Goal: Information Seeking & Learning: Find specific fact

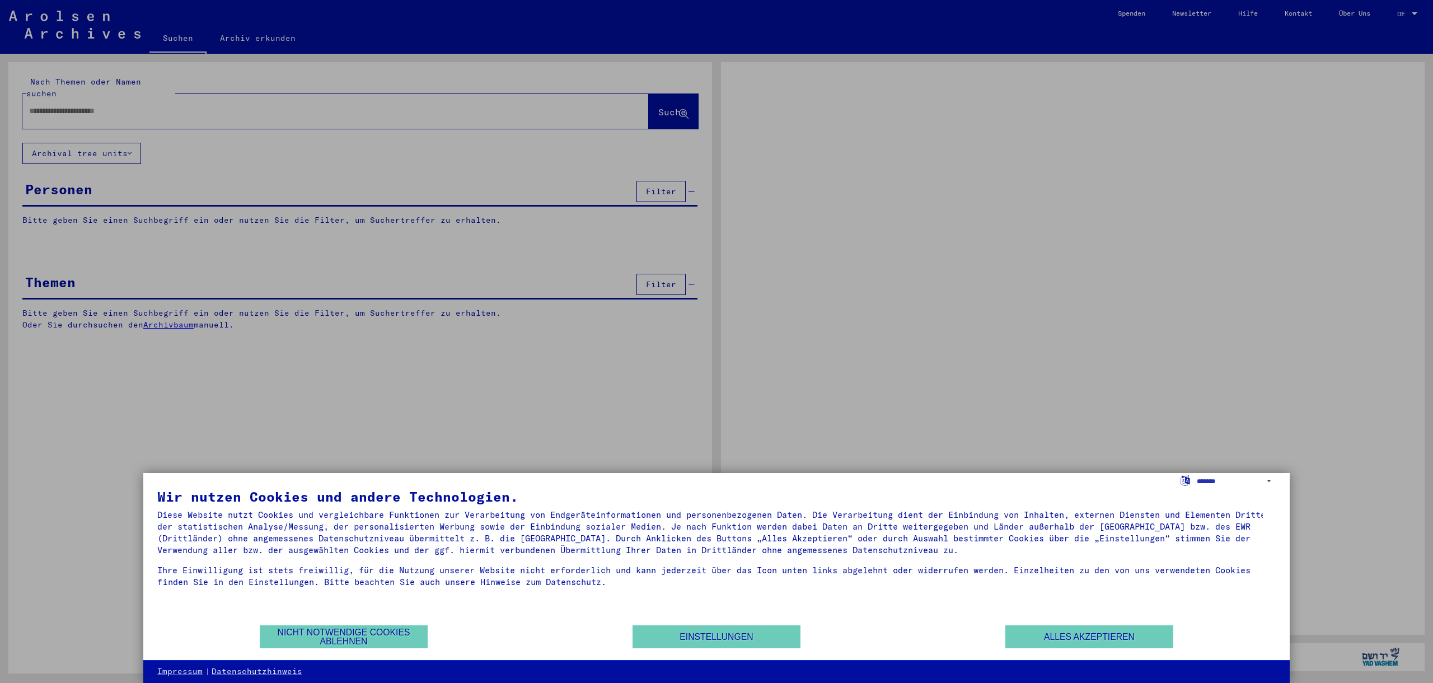
click at [112, 99] on div at bounding box center [716, 341] width 1433 height 683
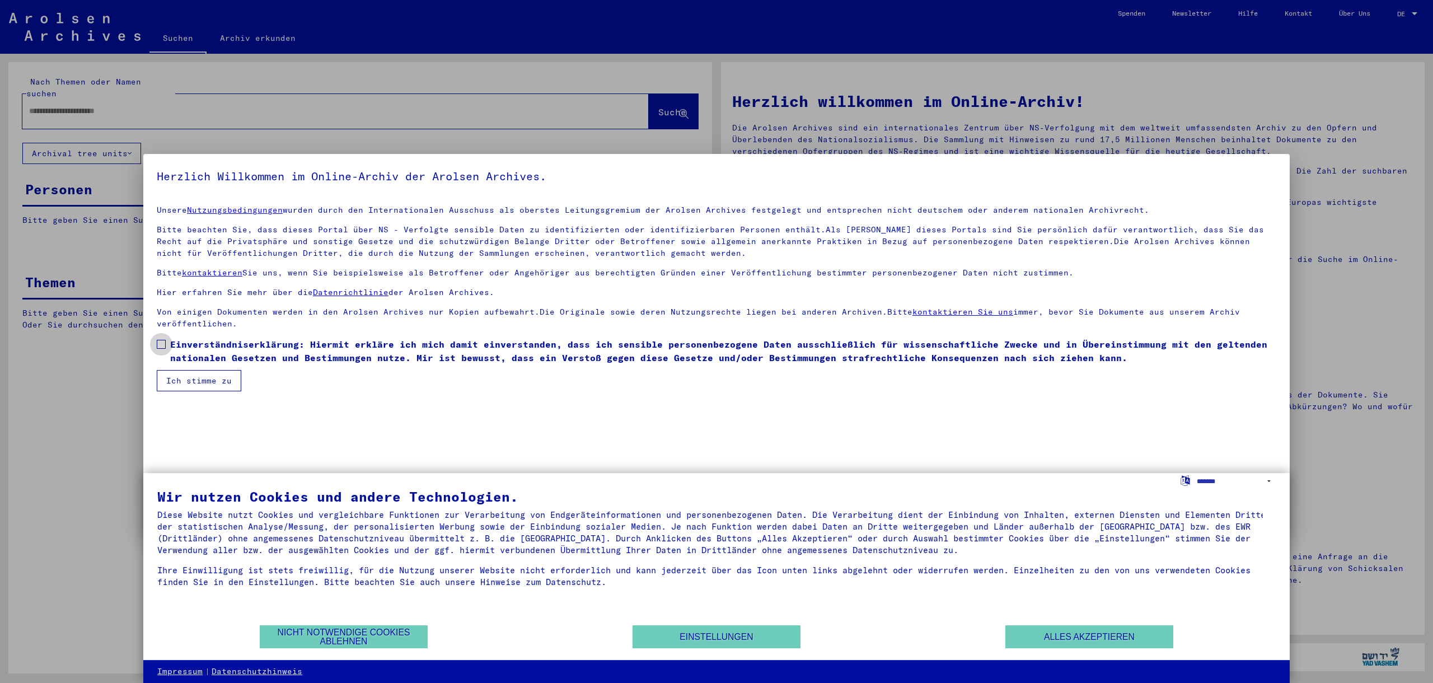
click at [162, 343] on span at bounding box center [161, 344] width 9 height 9
click at [184, 379] on button "Ich stimme zu" at bounding box center [199, 380] width 85 height 21
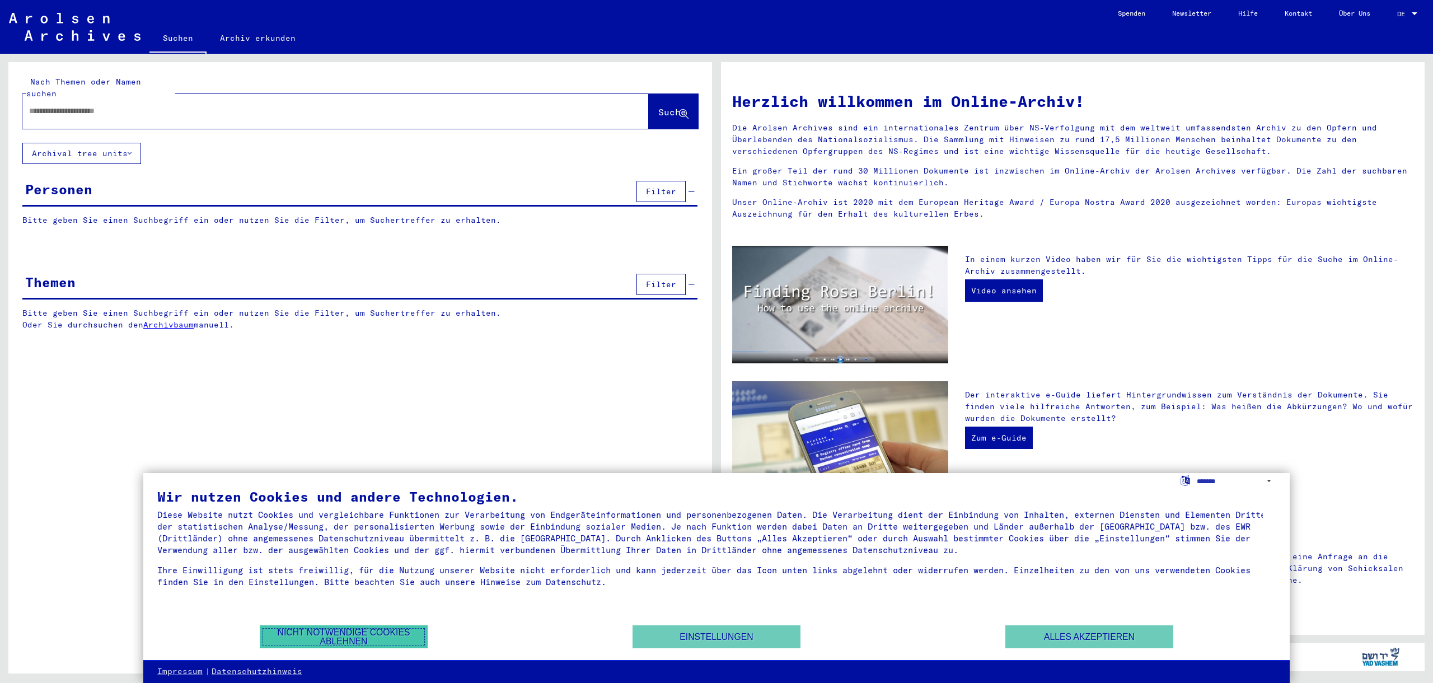
click at [369, 634] on button "Nicht notwendige Cookies ablehnen" at bounding box center [344, 636] width 168 height 23
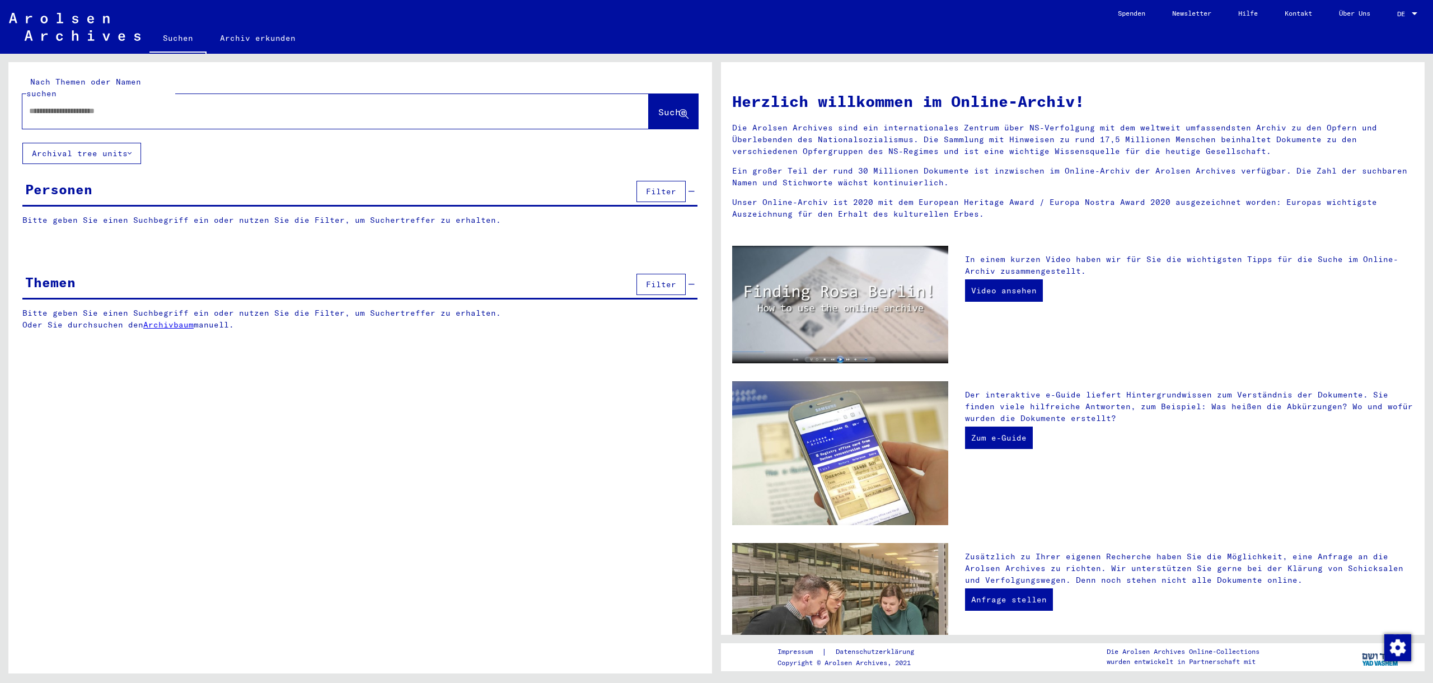
click at [148, 105] on input "text" at bounding box center [322, 111] width 586 height 12
click at [670, 106] on span "Suche" at bounding box center [672, 111] width 28 height 11
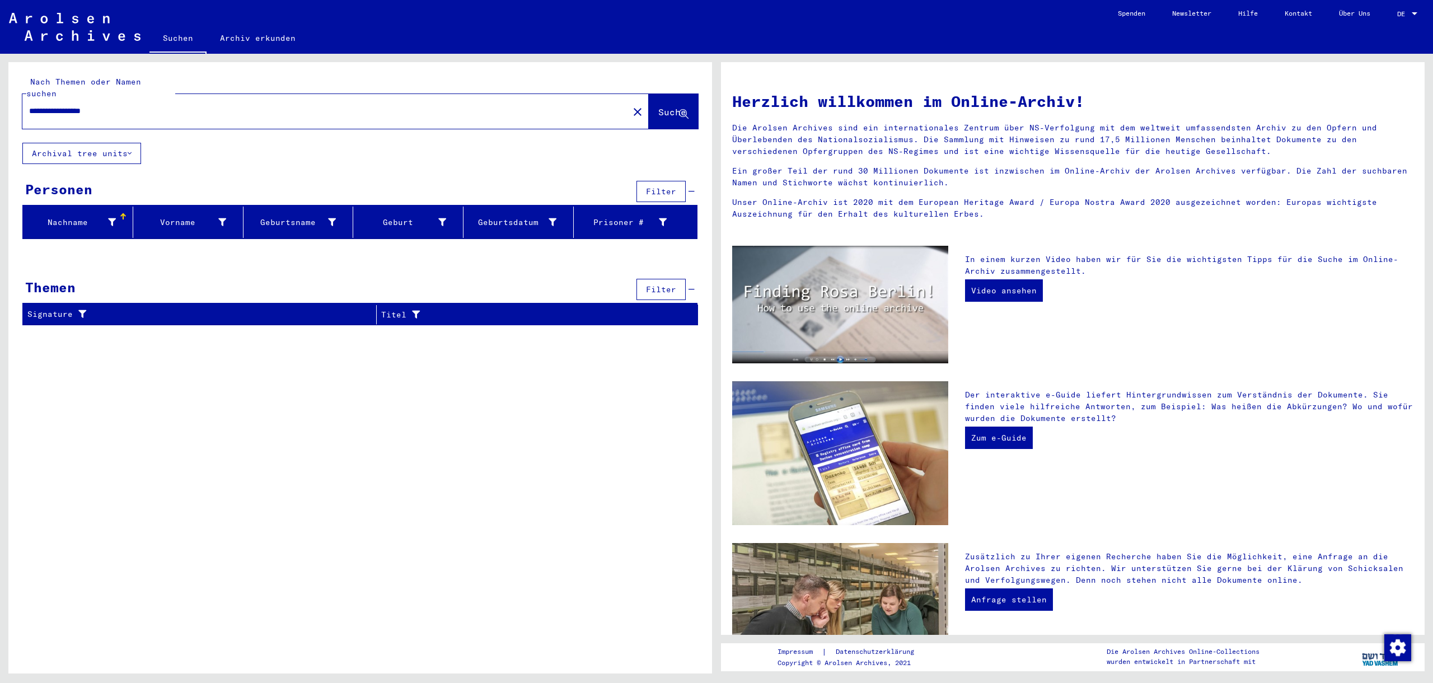
click at [117, 217] on div "Nachname" at bounding box center [72, 223] width 91 height 12
click at [74, 217] on div "Nachname" at bounding box center [71, 223] width 88 height 12
click at [69, 217] on div "Nachname" at bounding box center [71, 223] width 88 height 12
click at [125, 143] on button "Archival tree units" at bounding box center [81, 153] width 119 height 21
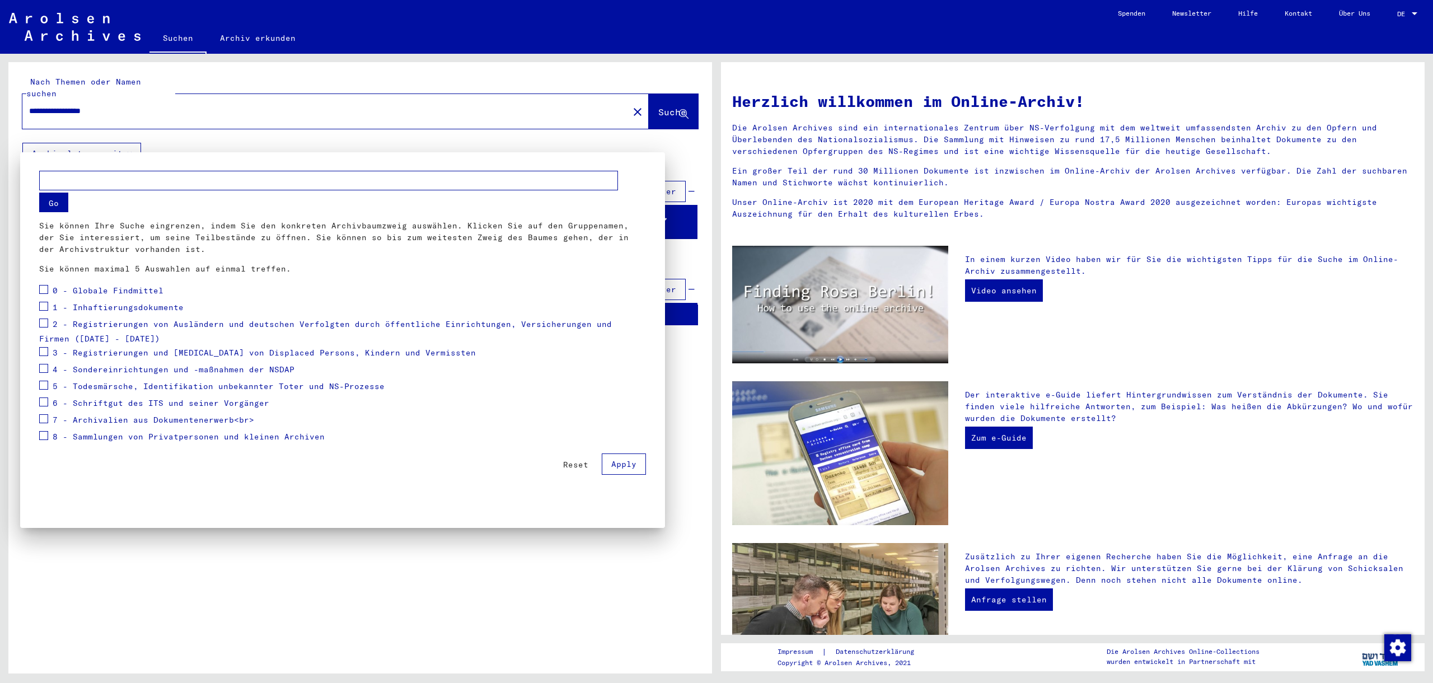
click at [678, 97] on div at bounding box center [716, 341] width 1433 height 683
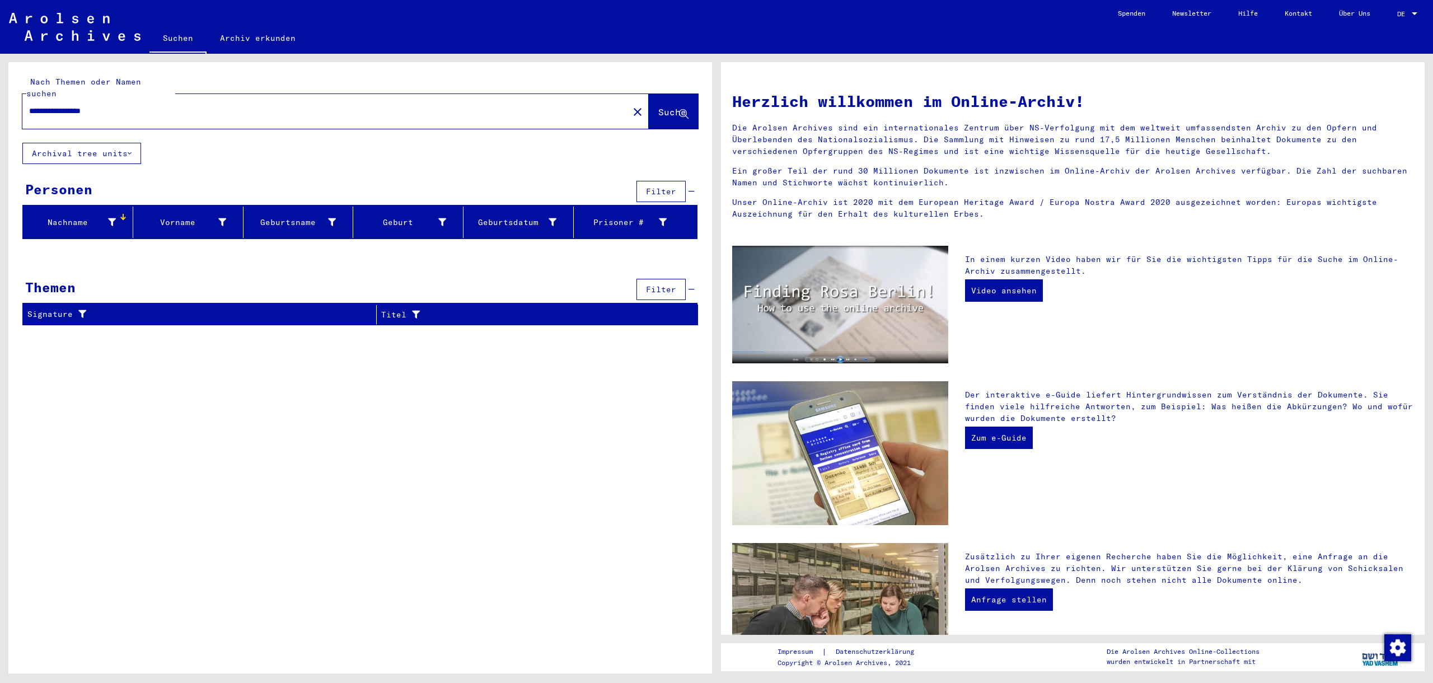
click at [119, 105] on input "**********" at bounding box center [322, 111] width 586 height 12
type input "*"
type input "**********"
click at [658, 106] on span "Suche" at bounding box center [672, 111] width 28 height 11
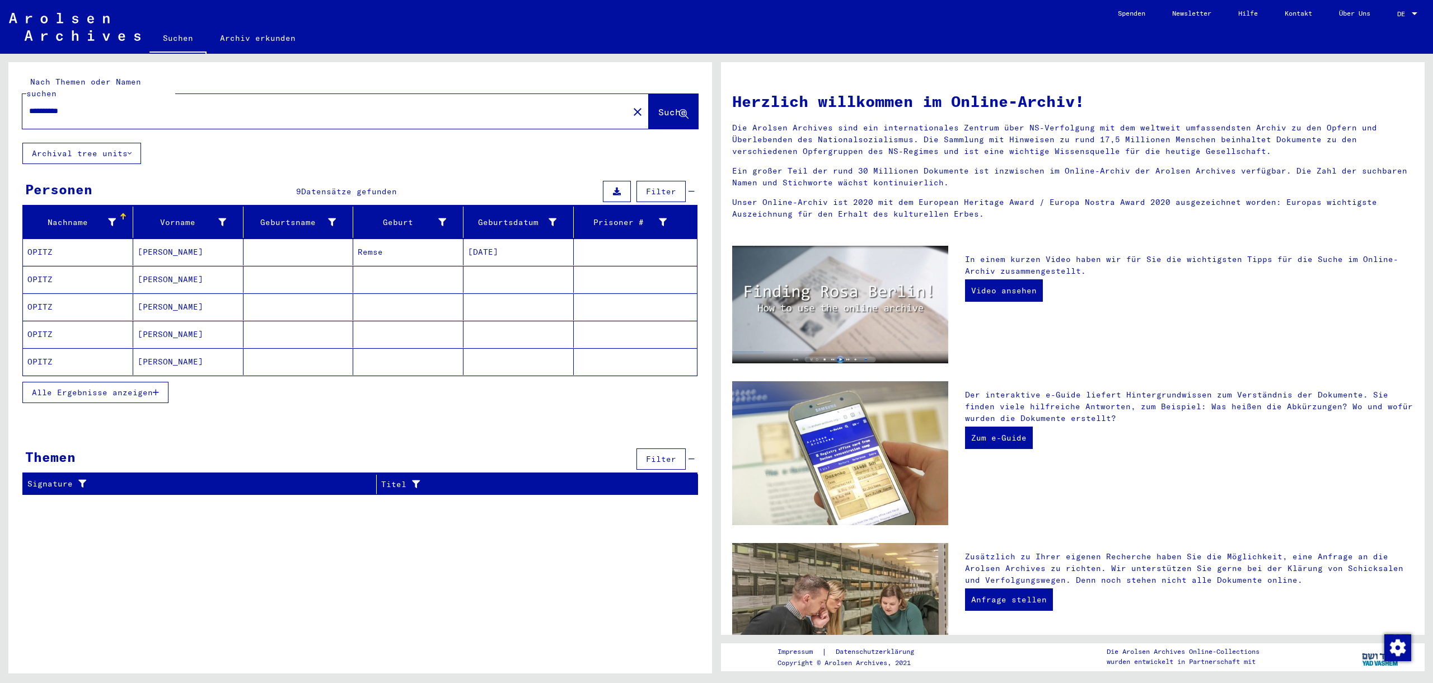
click at [147, 296] on mat-cell "[PERSON_NAME]" at bounding box center [188, 306] width 110 height 27
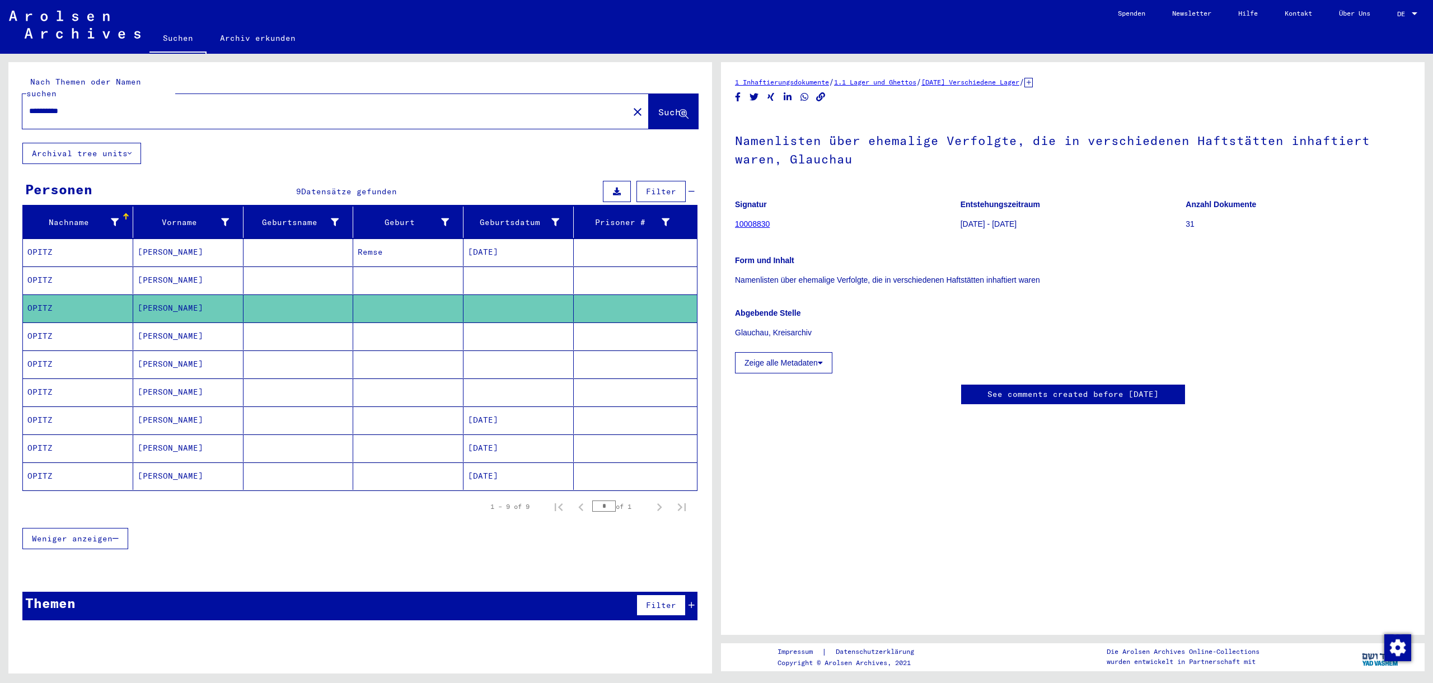
click at [822, 361] on icon at bounding box center [820, 363] width 5 height 8
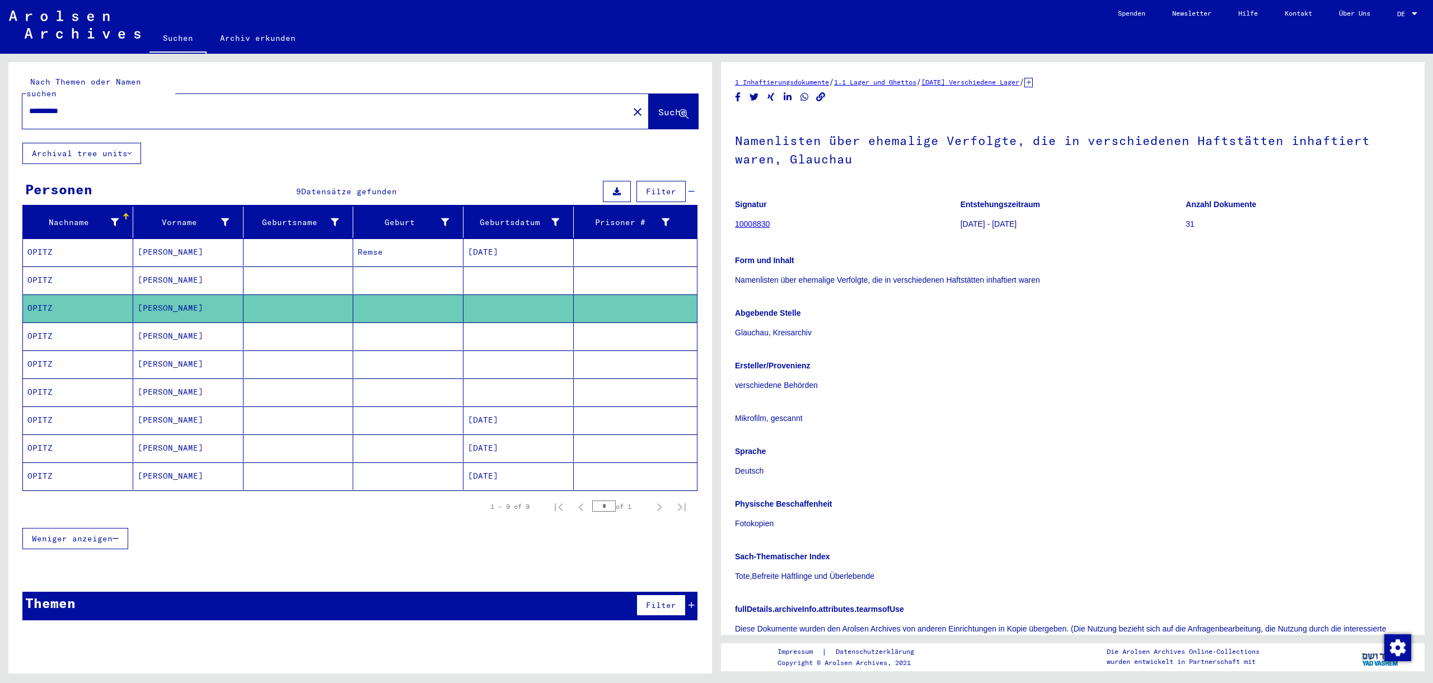
click at [786, 79] on link "1 Inhaftierungsdokumente" at bounding box center [782, 82] width 94 height 8
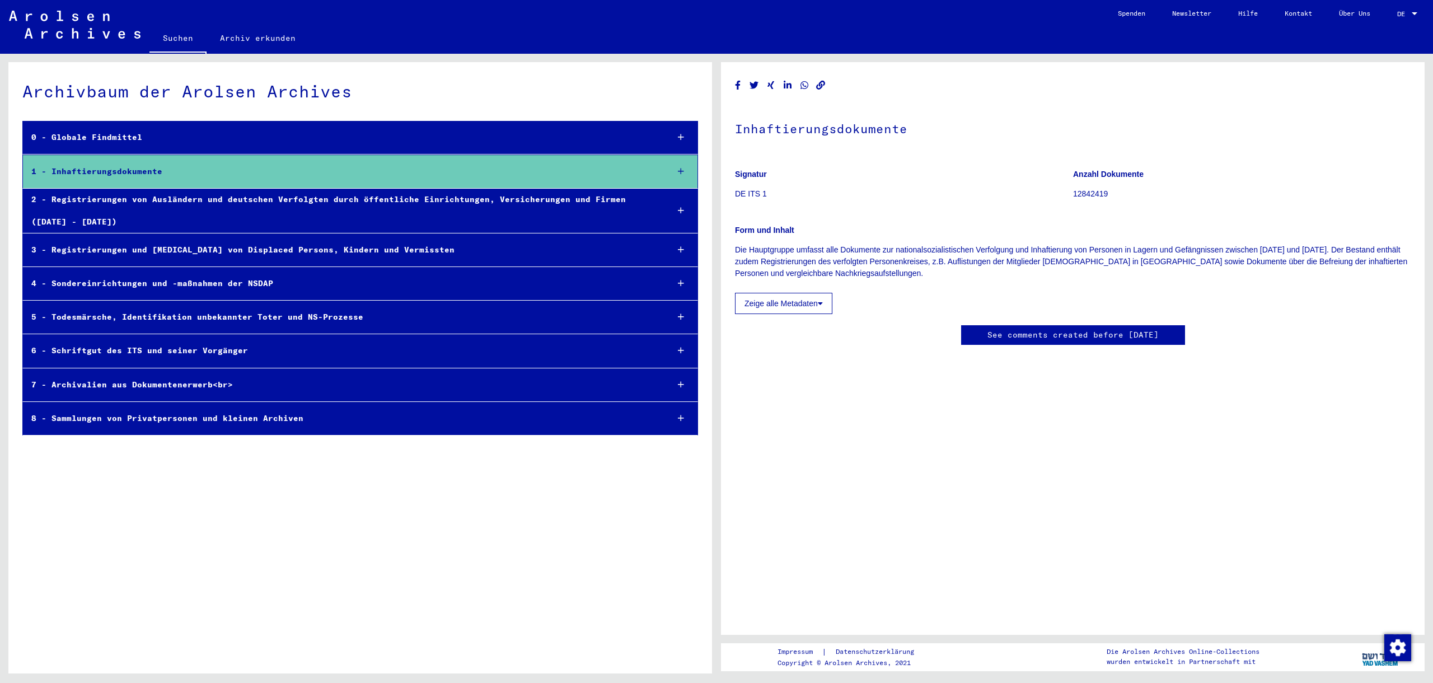
scroll to position [50, 0]
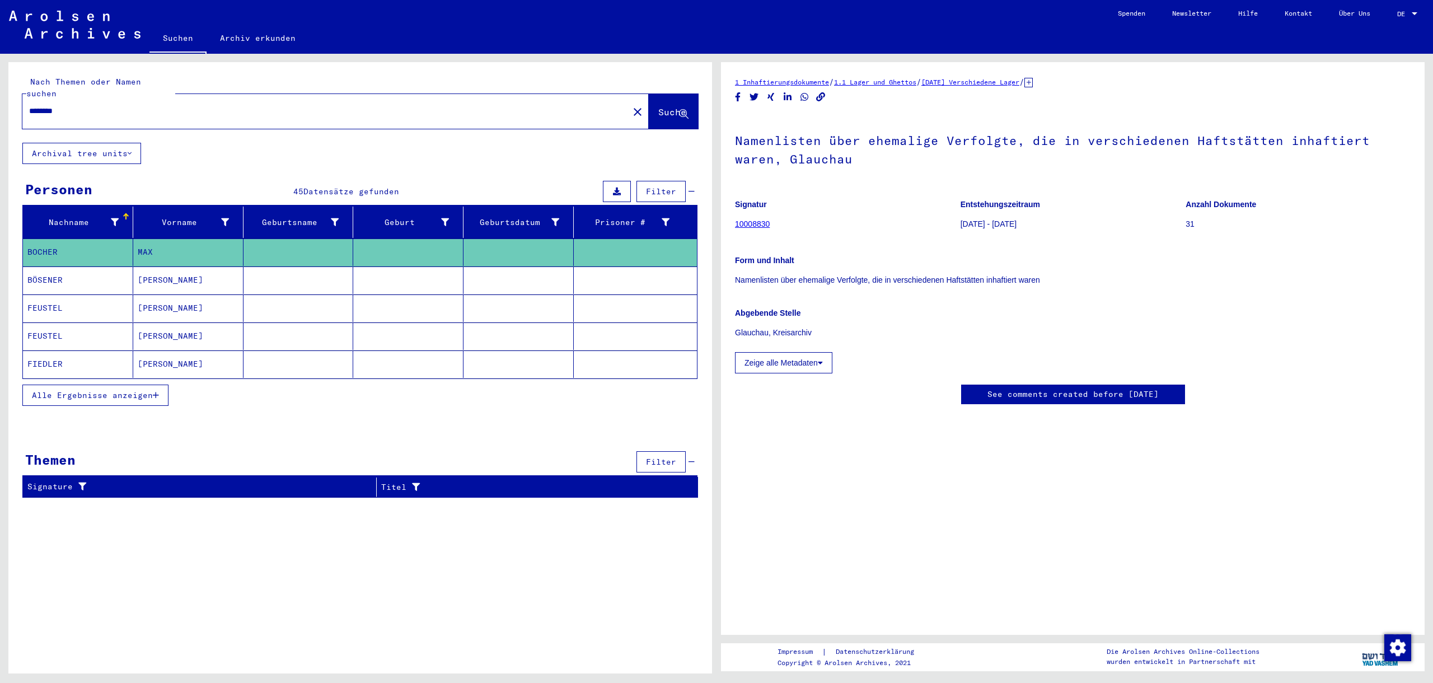
type input "**********"
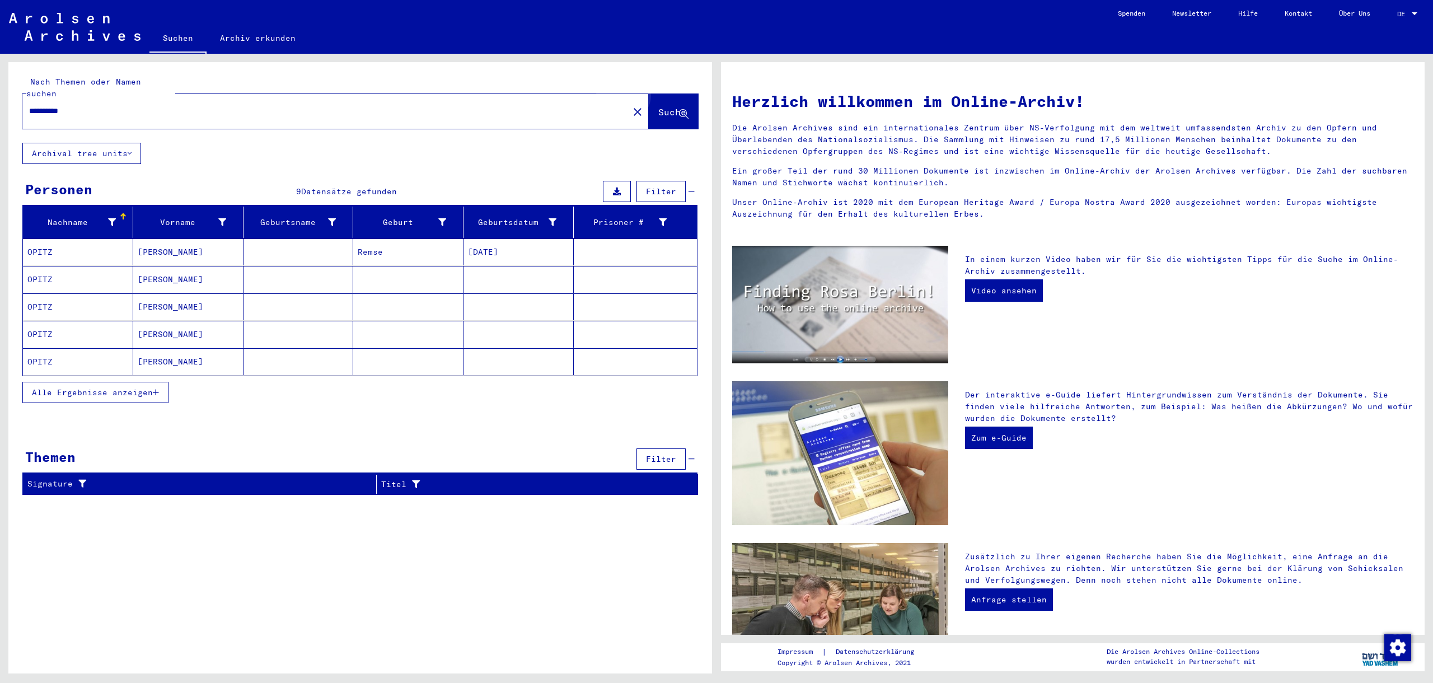
click at [663, 106] on span "Suche" at bounding box center [672, 111] width 28 height 11
click at [156, 388] on icon "button" at bounding box center [156, 392] width 6 height 8
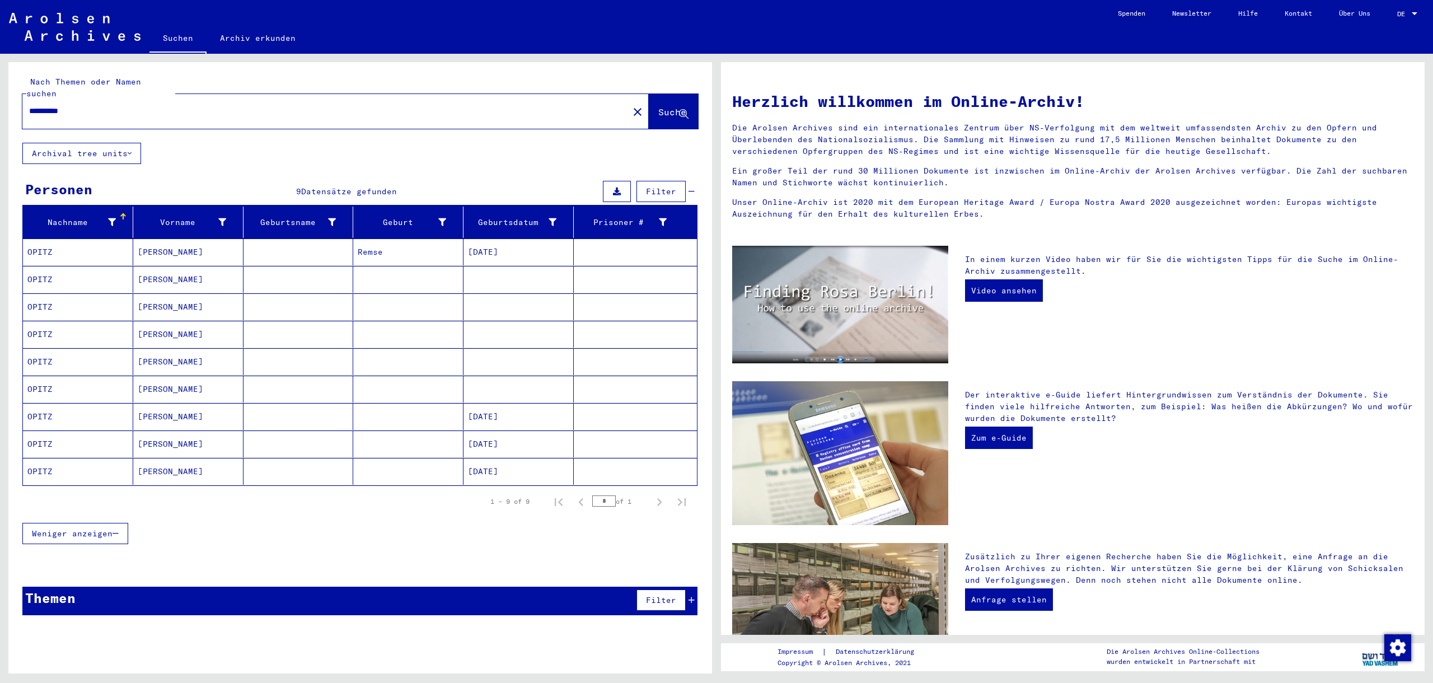
click at [151, 321] on mat-cell "[PERSON_NAME]" at bounding box center [188, 334] width 110 height 27
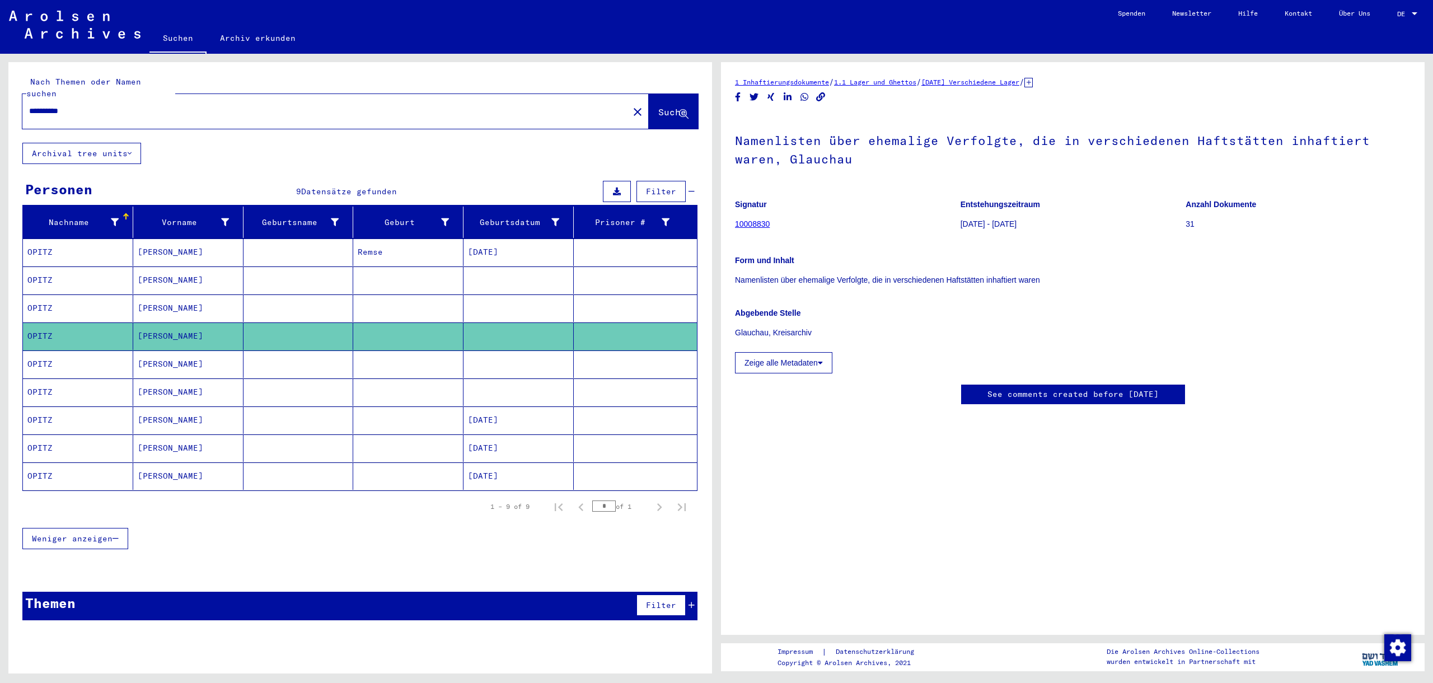
click at [750, 220] on link "10008830" at bounding box center [752, 223] width 35 height 9
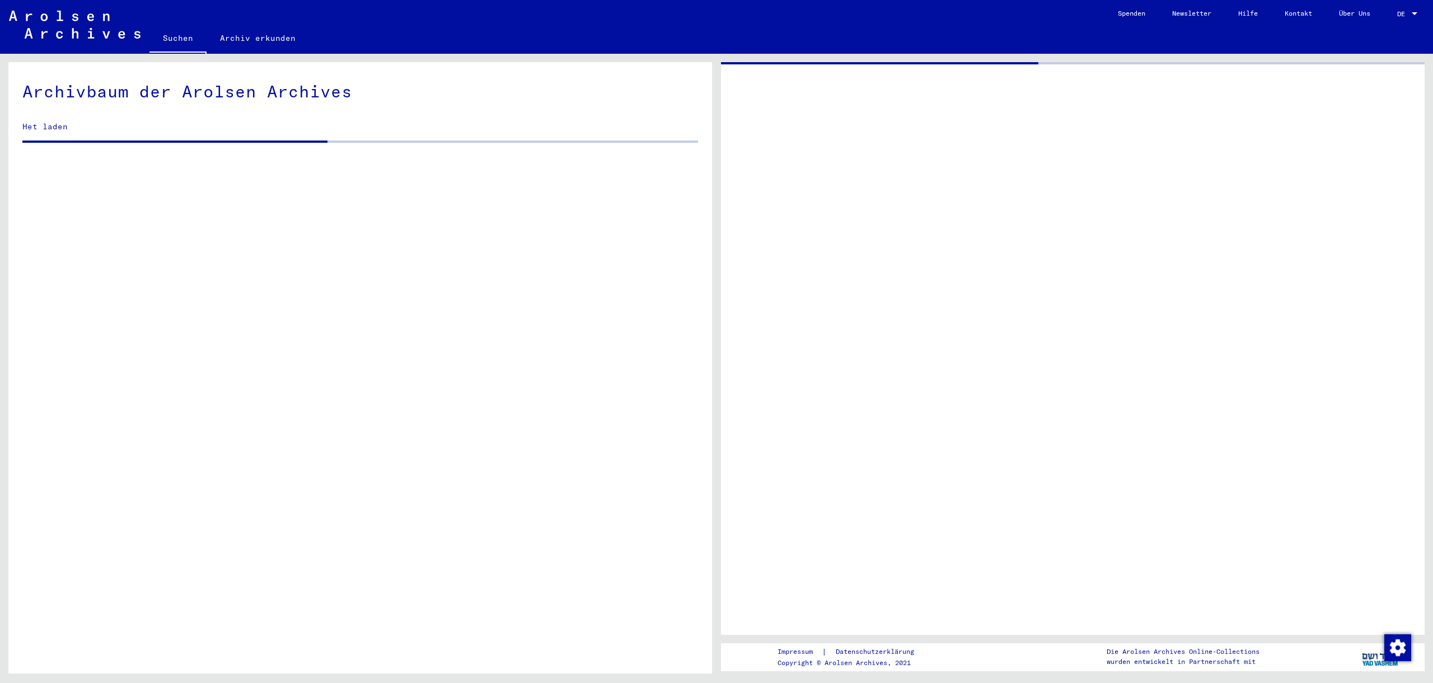
click at [751, 224] on div at bounding box center [1073, 348] width 704 height 573
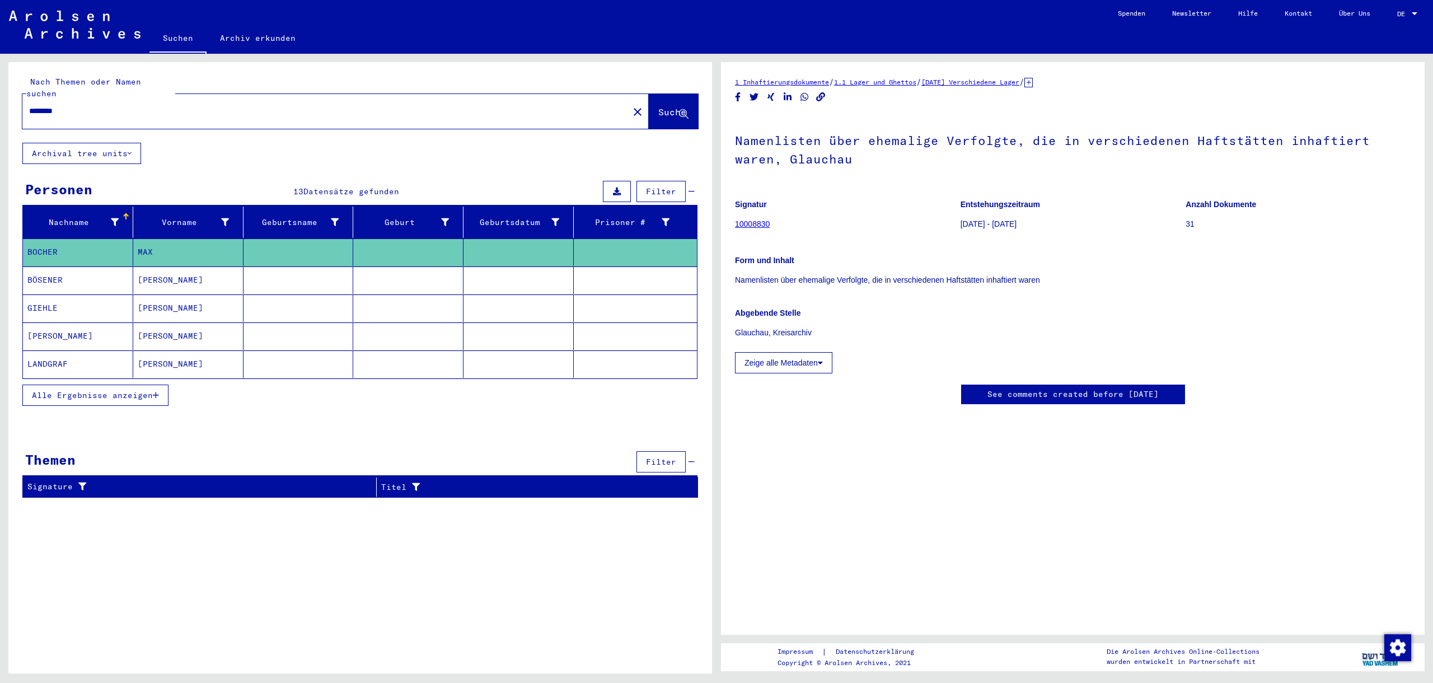
click at [823, 360] on icon at bounding box center [820, 363] width 5 height 8
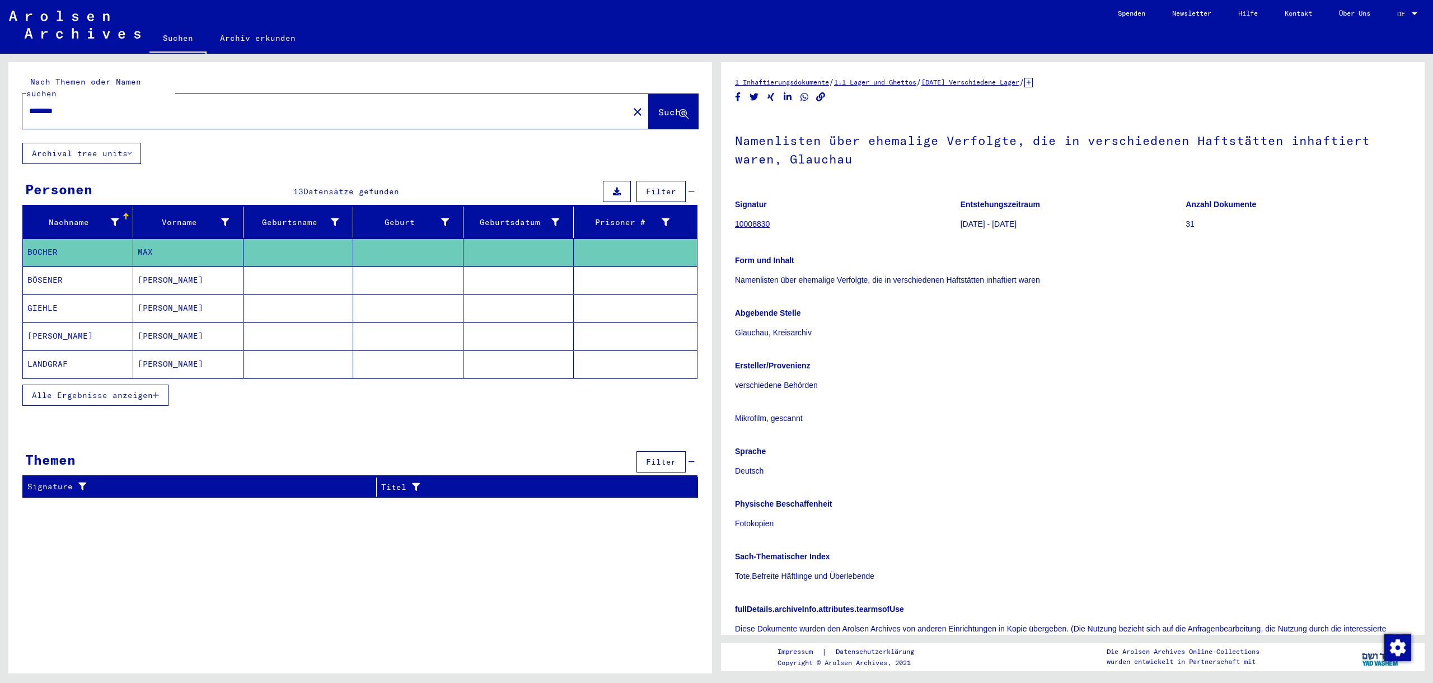
click at [894, 82] on link "1.1 Lager und Ghettos" at bounding box center [875, 82] width 82 height 8
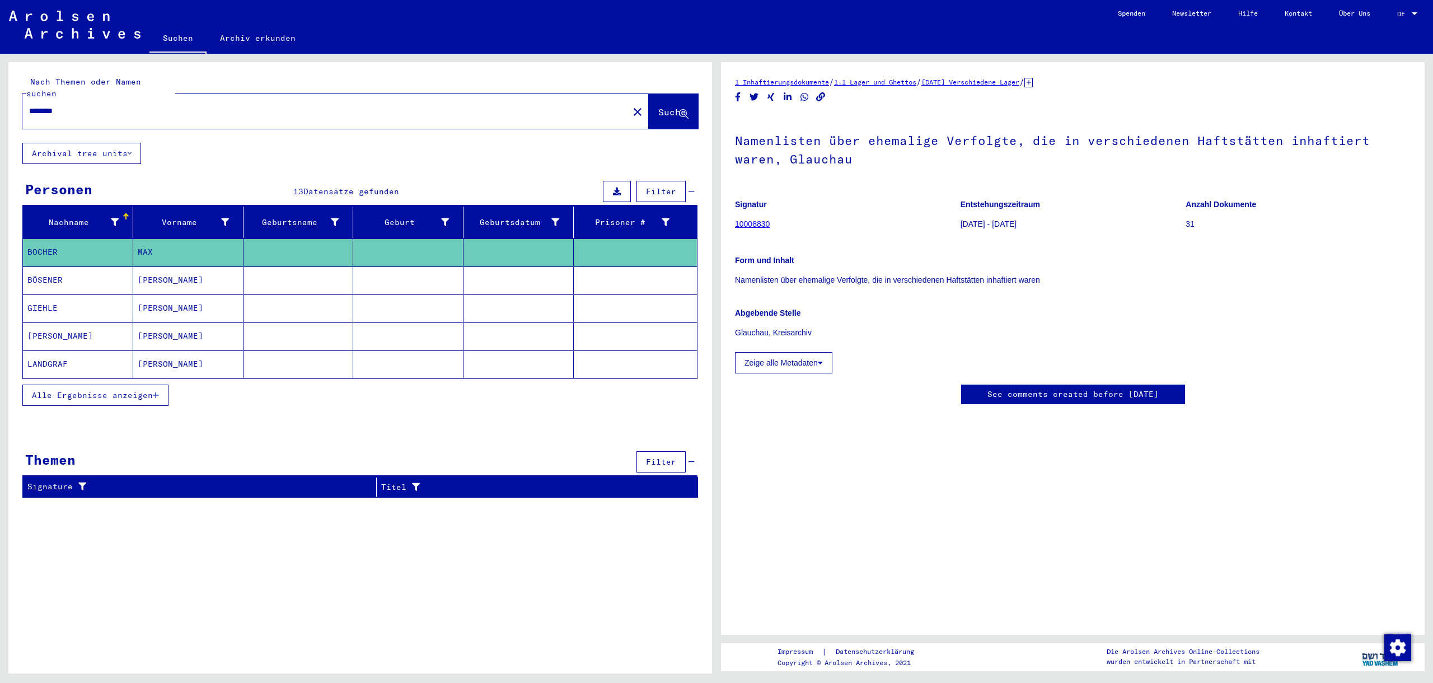
click at [1006, 81] on link "[DATE] Verschiedene Lager" at bounding box center [970, 82] width 98 height 8
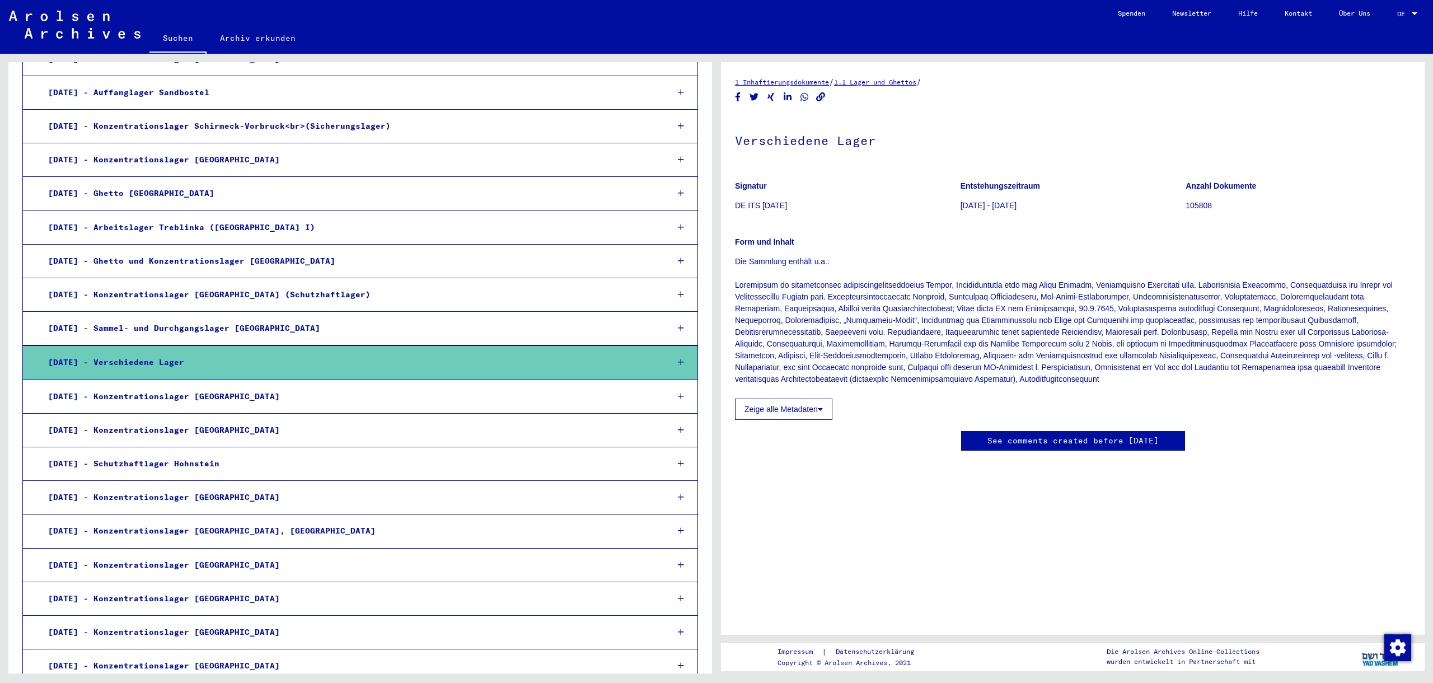
scroll to position [149, 0]
click at [822, 405] on icon at bounding box center [820, 409] width 5 height 8
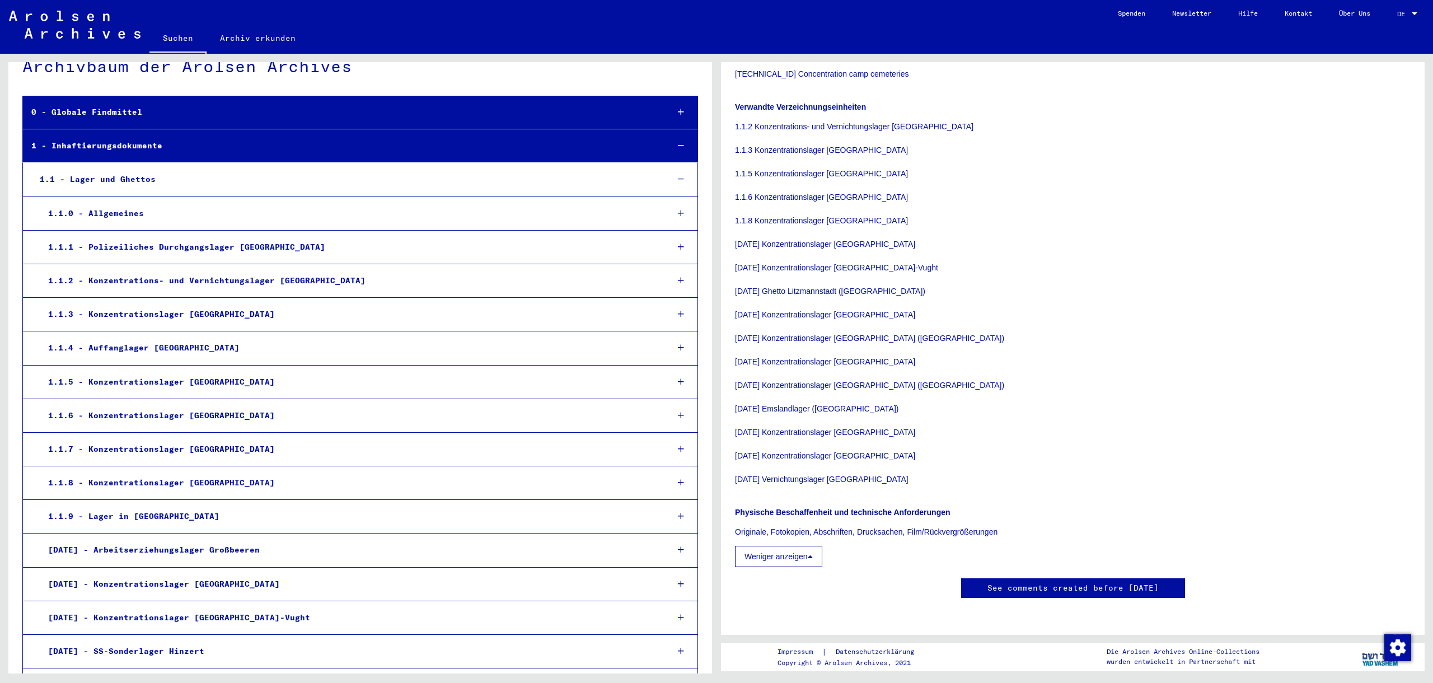
scroll to position [0, 0]
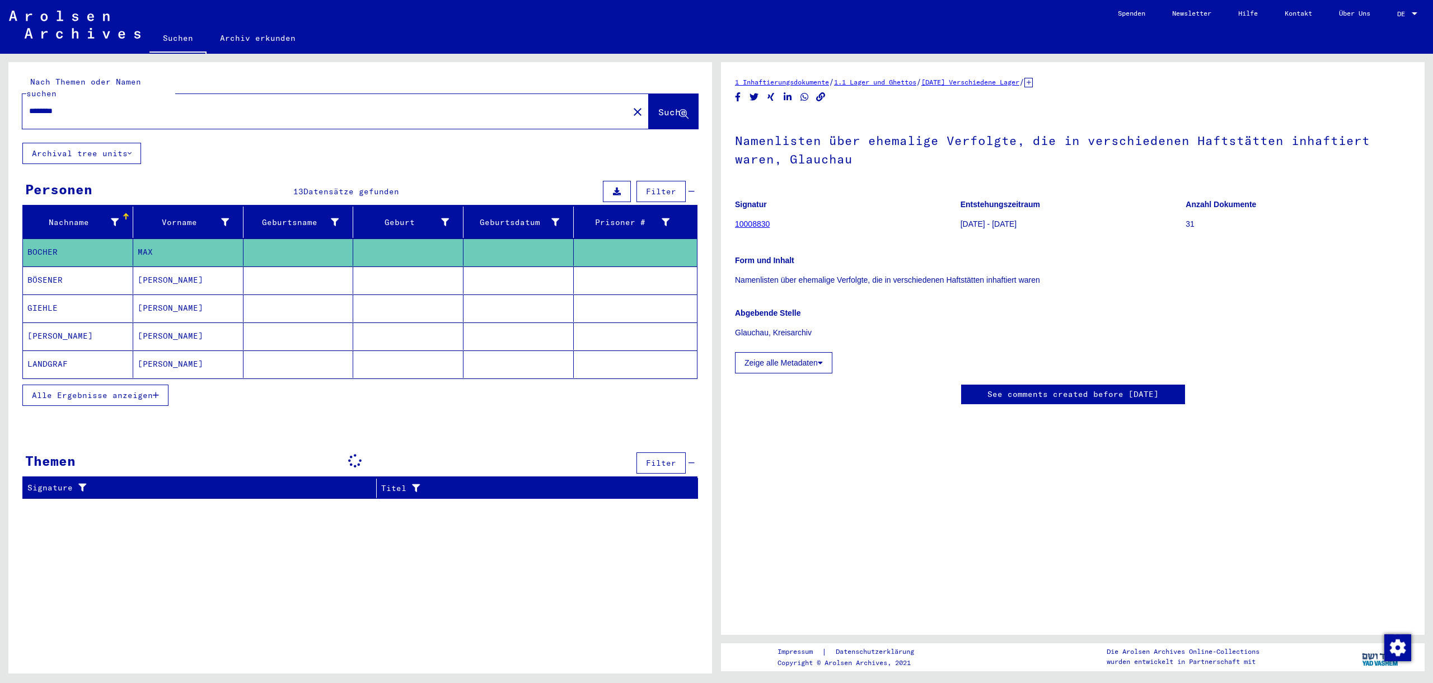
type input "**********"
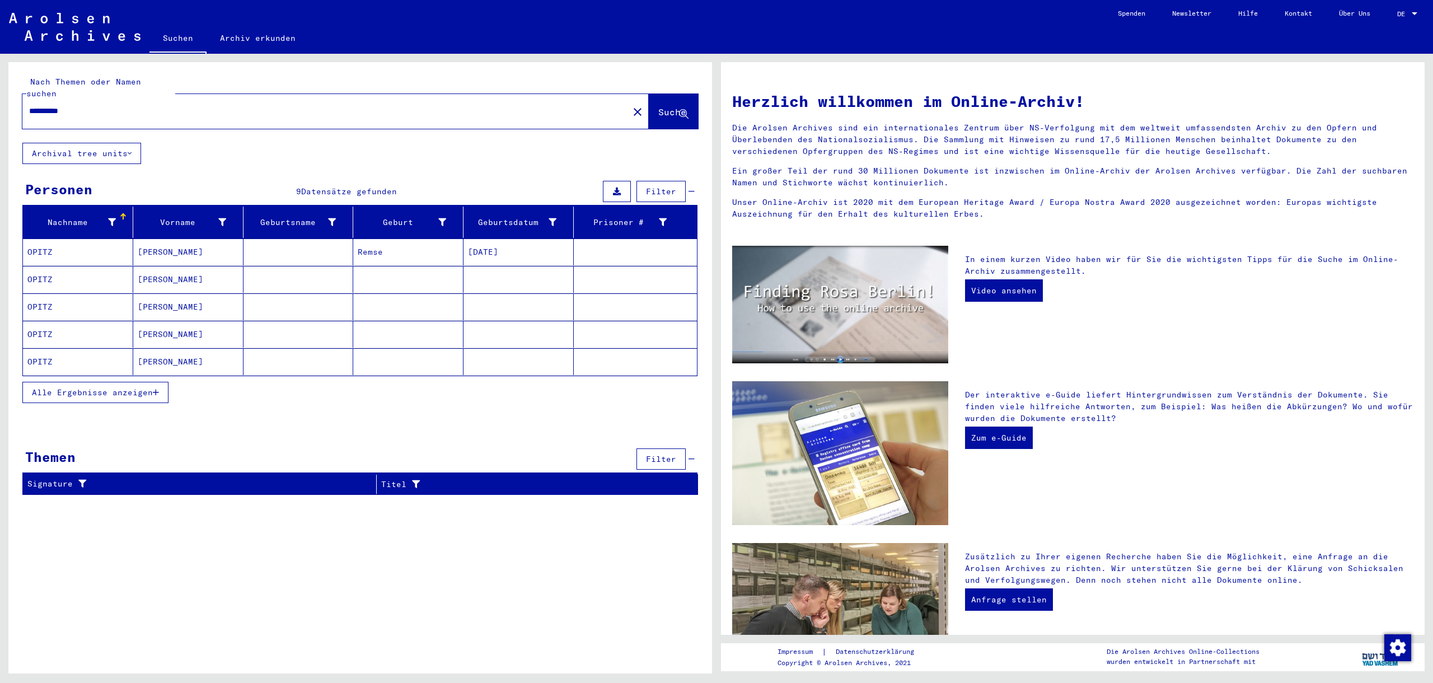
click at [151, 350] on mat-cell "[PERSON_NAME]" at bounding box center [188, 361] width 110 height 27
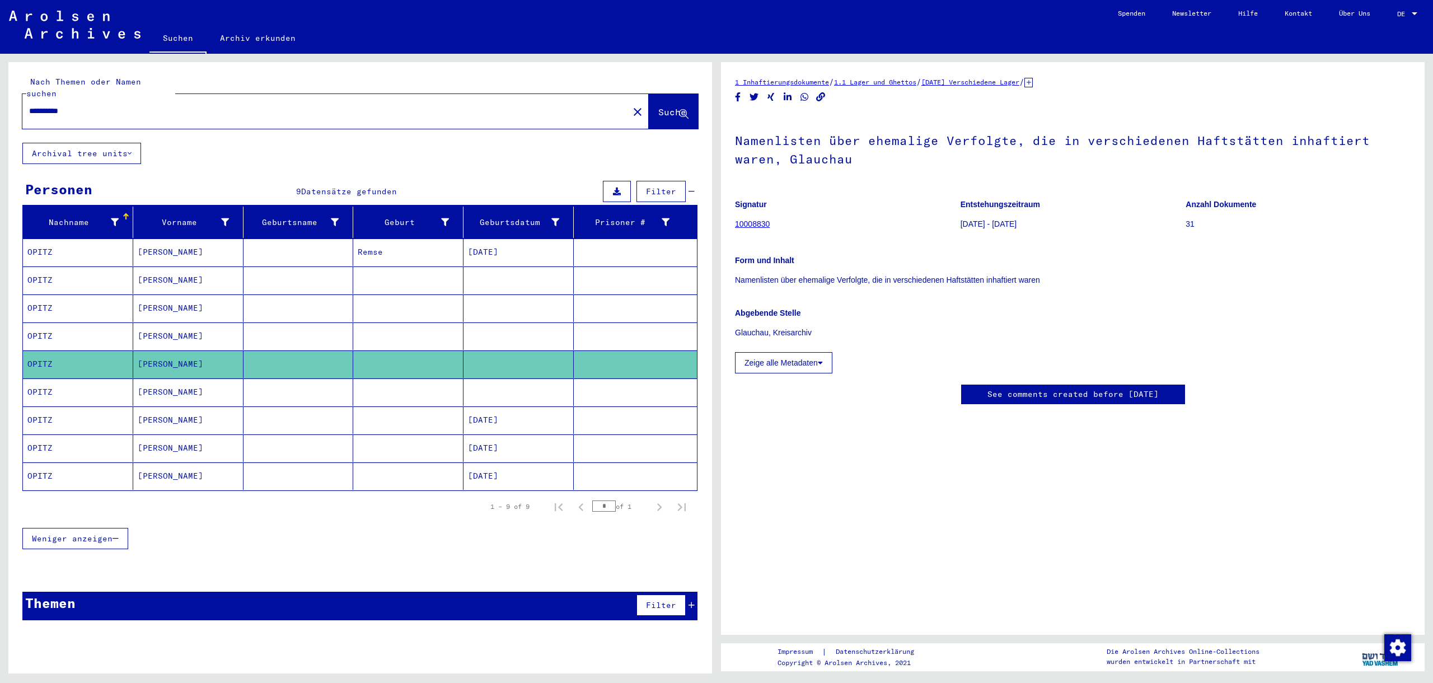
click at [749, 222] on link "10008830" at bounding box center [752, 223] width 35 height 9
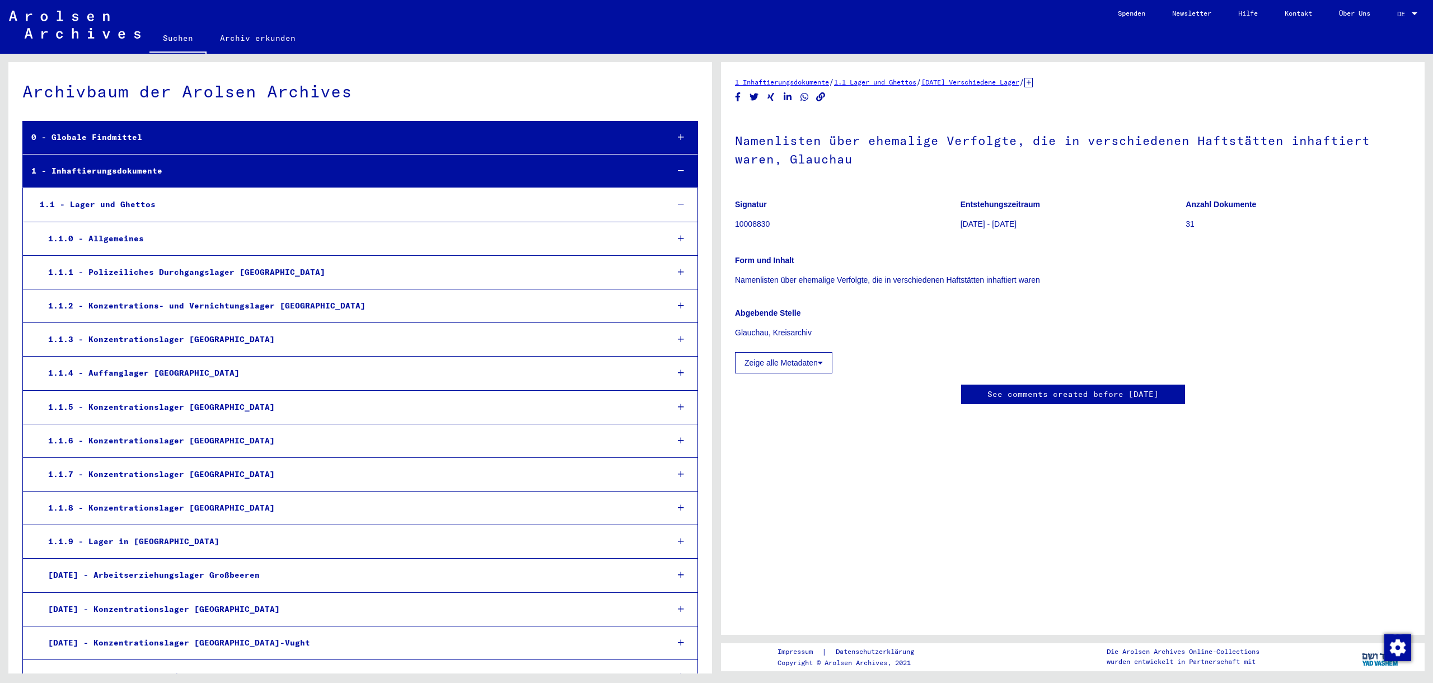
scroll to position [15451, 0]
